Goal: Task Accomplishment & Management: Manage account settings

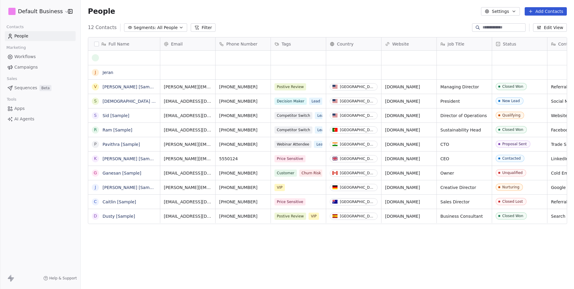
scroll to position [254, 493]
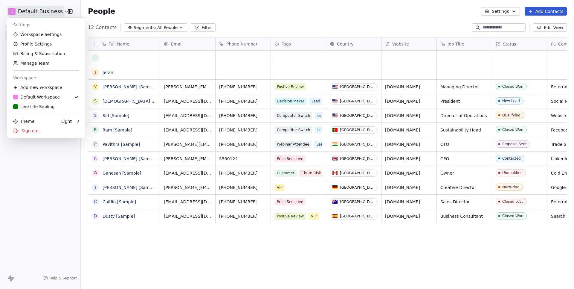
click at [52, 16] on html "D Default Business Contacts People Marketing Workflows Campaigns Sales Sequence…" at bounding box center [287, 144] width 574 height 289
click at [44, 35] on link "Workspace Settings" at bounding box center [46, 35] width 73 height 10
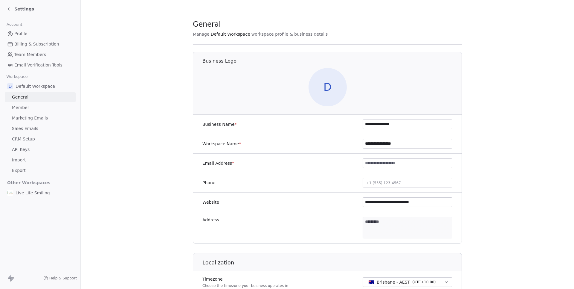
click at [21, 115] on span "Marketing Emails" at bounding box center [30, 118] width 36 height 6
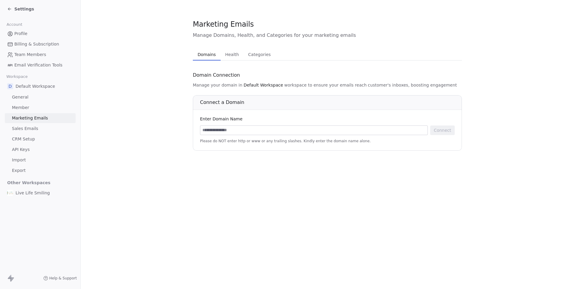
click at [39, 191] on span "Live Life Smiling" at bounding box center [33, 193] width 34 height 6
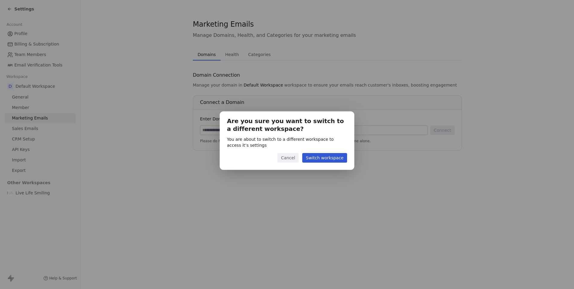
click at [309, 154] on button "Switch workspace" at bounding box center [324, 158] width 45 height 10
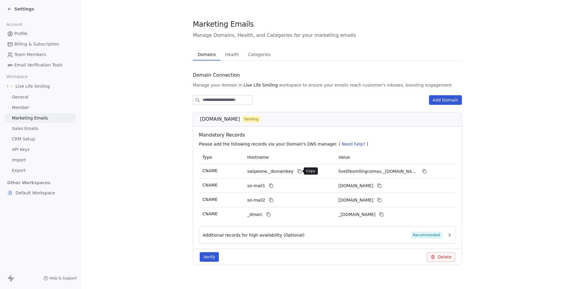
click at [300, 172] on button at bounding box center [299, 171] width 7 height 7
click at [237, 120] on span "[DOMAIN_NAME]" at bounding box center [220, 118] width 40 height 7
copy span "[DOMAIN_NAME]"
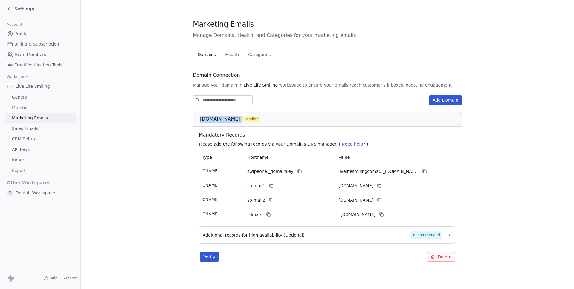
click at [203, 257] on button "Verify" at bounding box center [209, 257] width 19 height 10
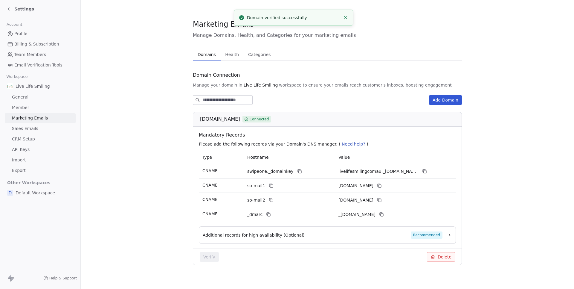
click at [139, 169] on section "Marketing Emails Manage Domains, Health, and Categories for your marketing emai…" at bounding box center [328, 146] width 494 height 293
click at [297, 113] on div "[DOMAIN_NAME] Connected" at bounding box center [327, 119] width 269 height 15
click at [427, 171] on icon at bounding box center [424, 171] width 5 height 5
click at [271, 185] on icon at bounding box center [271, 186] width 3 height 3
click at [381, 184] on icon at bounding box center [379, 185] width 3 height 3
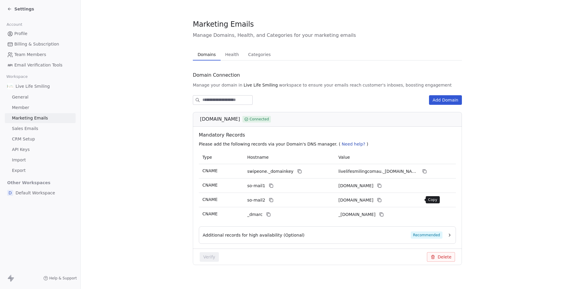
click at [382, 201] on icon at bounding box center [379, 199] width 5 height 5
click at [266, 212] on icon at bounding box center [268, 214] width 5 height 5
click at [384, 214] on icon at bounding box center [381, 214] width 5 height 5
